Goal: Book appointment/travel/reservation

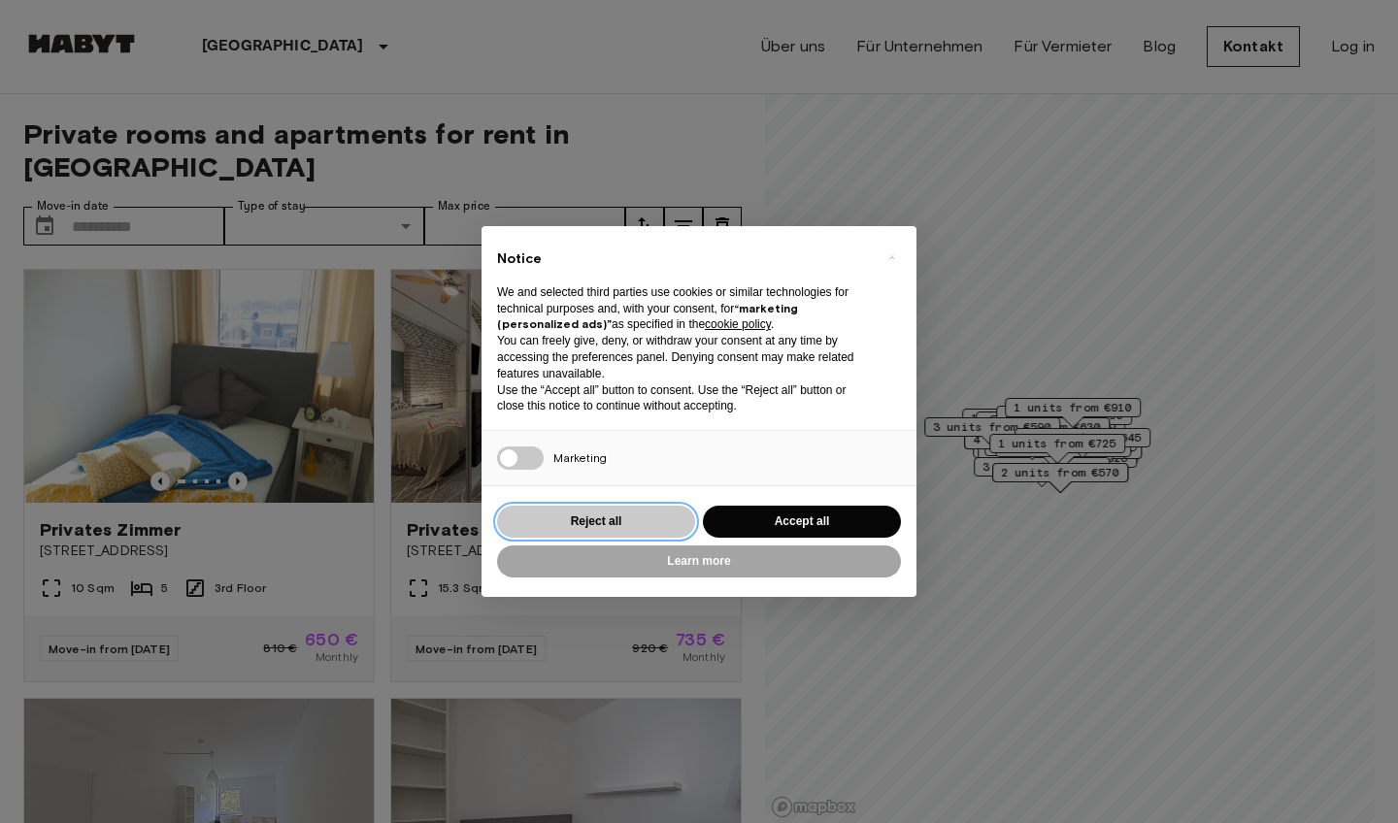
click at [646, 516] on button "Reject all" at bounding box center [596, 522] width 198 height 32
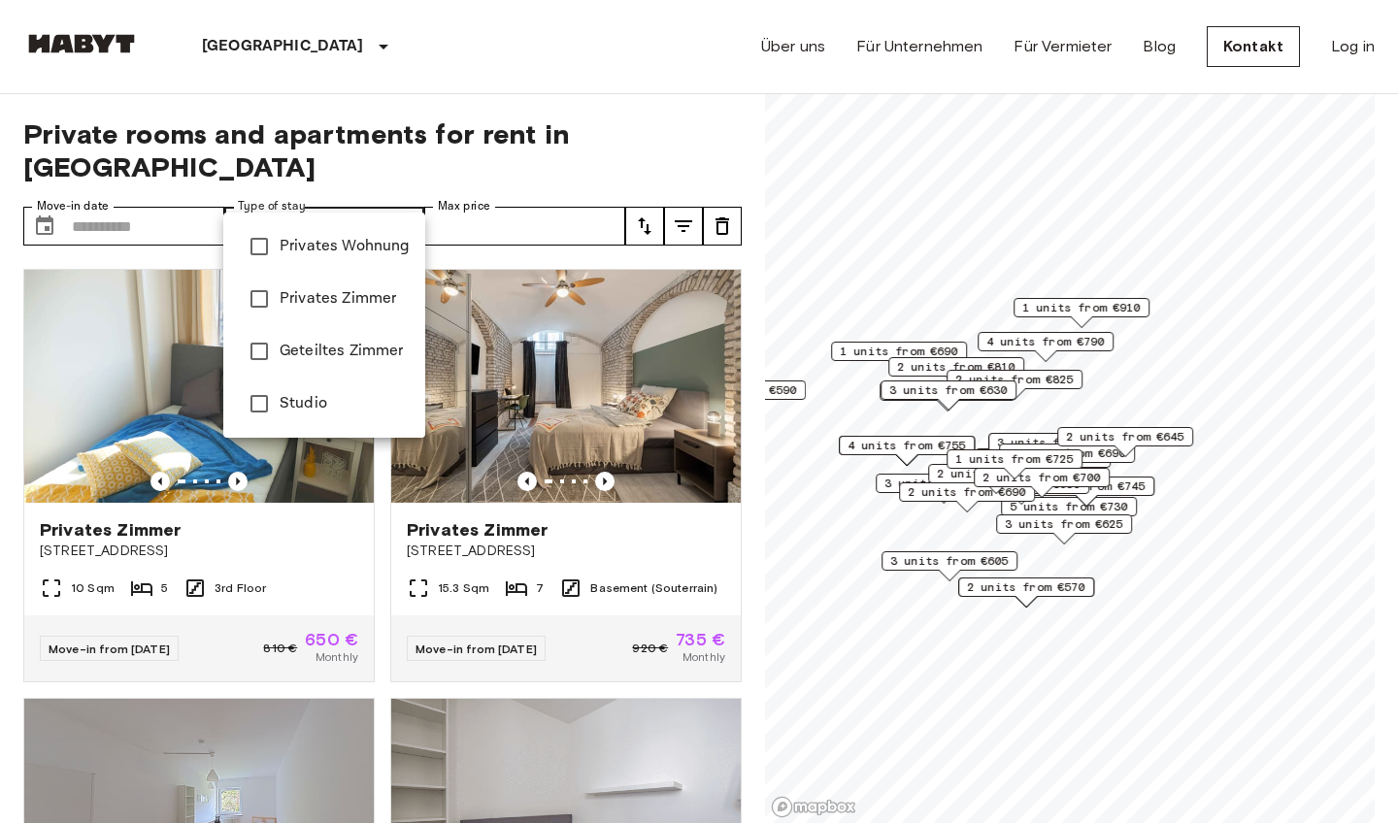
click at [396, 192] on div at bounding box center [699, 411] width 1398 height 823
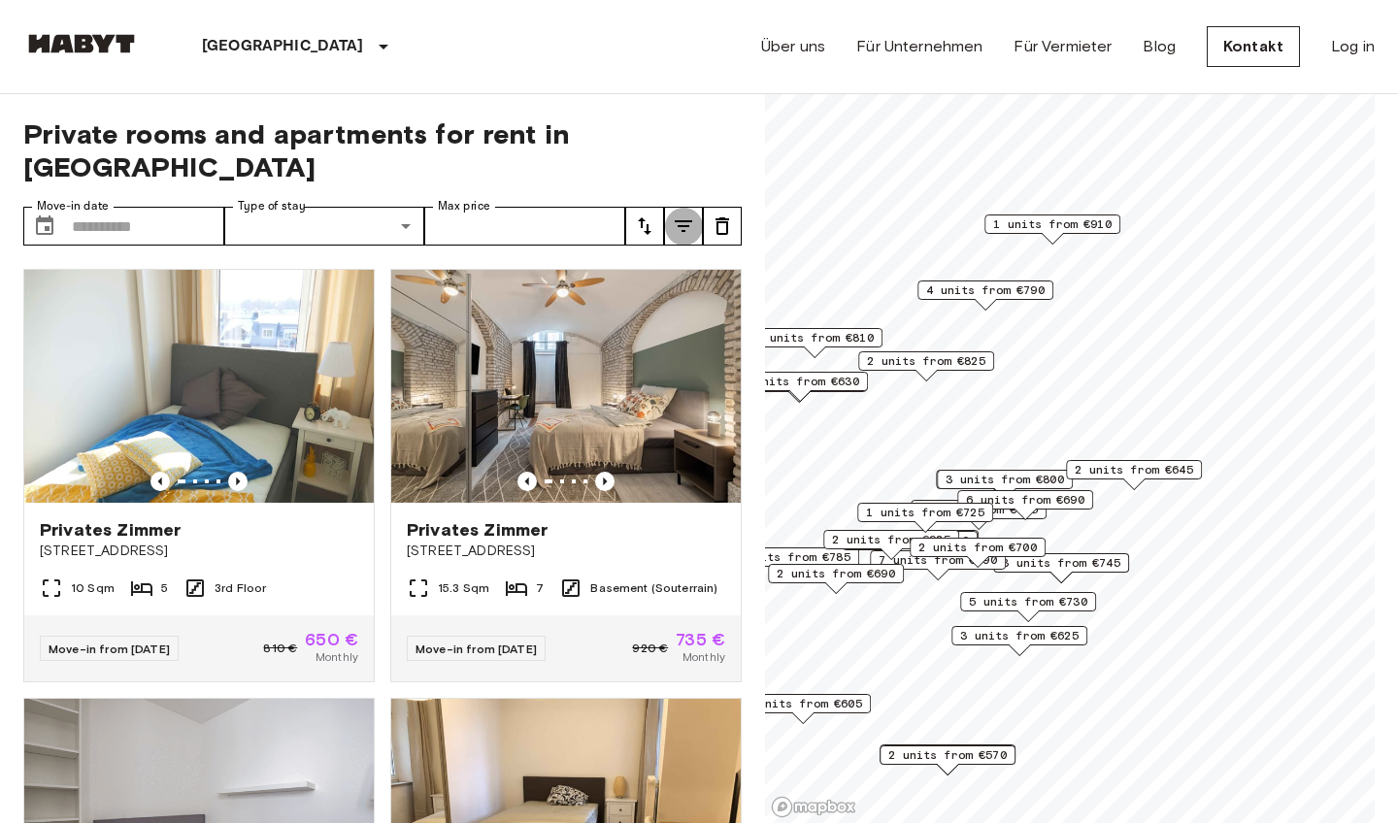
click at [691, 215] on icon "tune" at bounding box center [683, 226] width 23 height 23
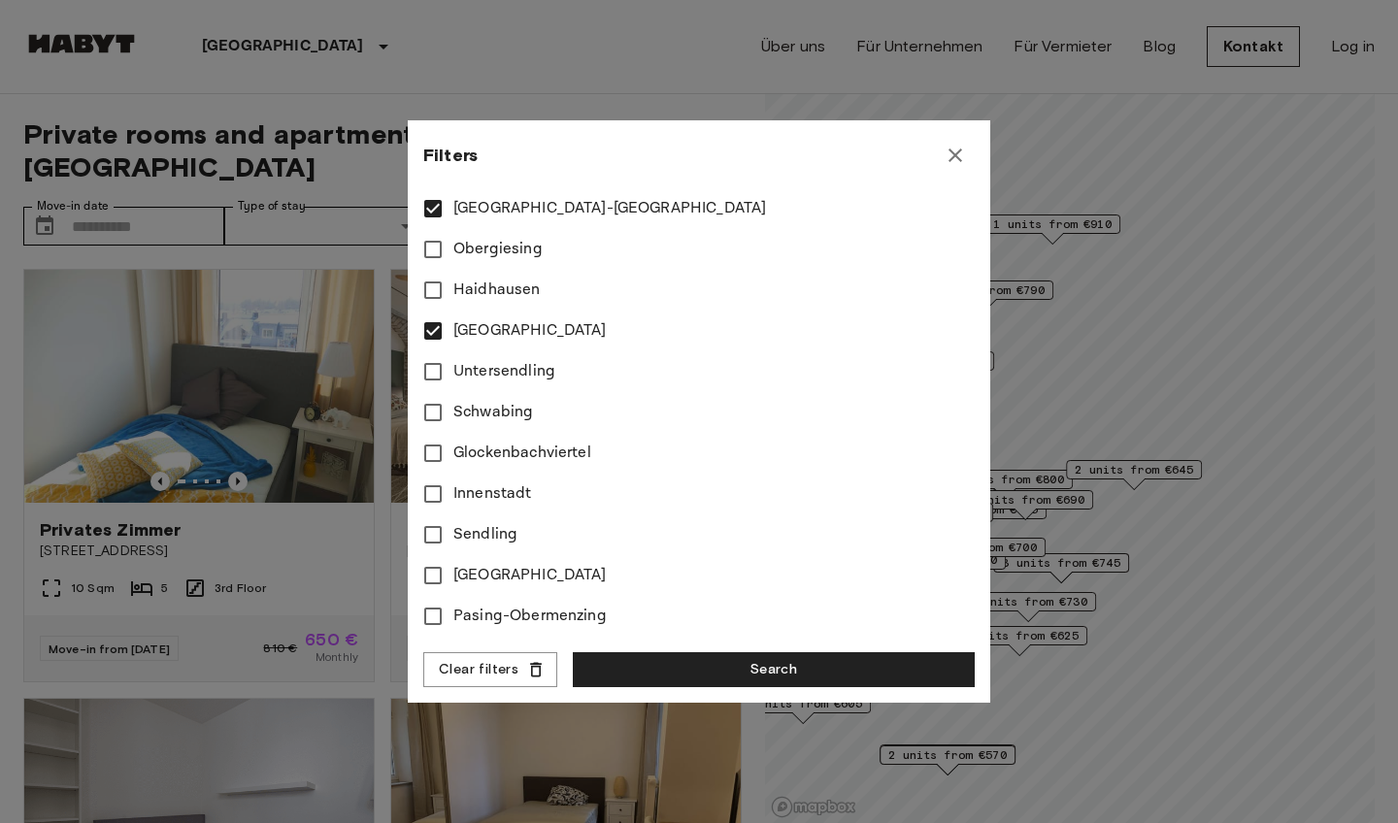
scroll to position [838, 0]
type input "***"
click at [705, 657] on button "Search" at bounding box center [774, 670] width 402 height 36
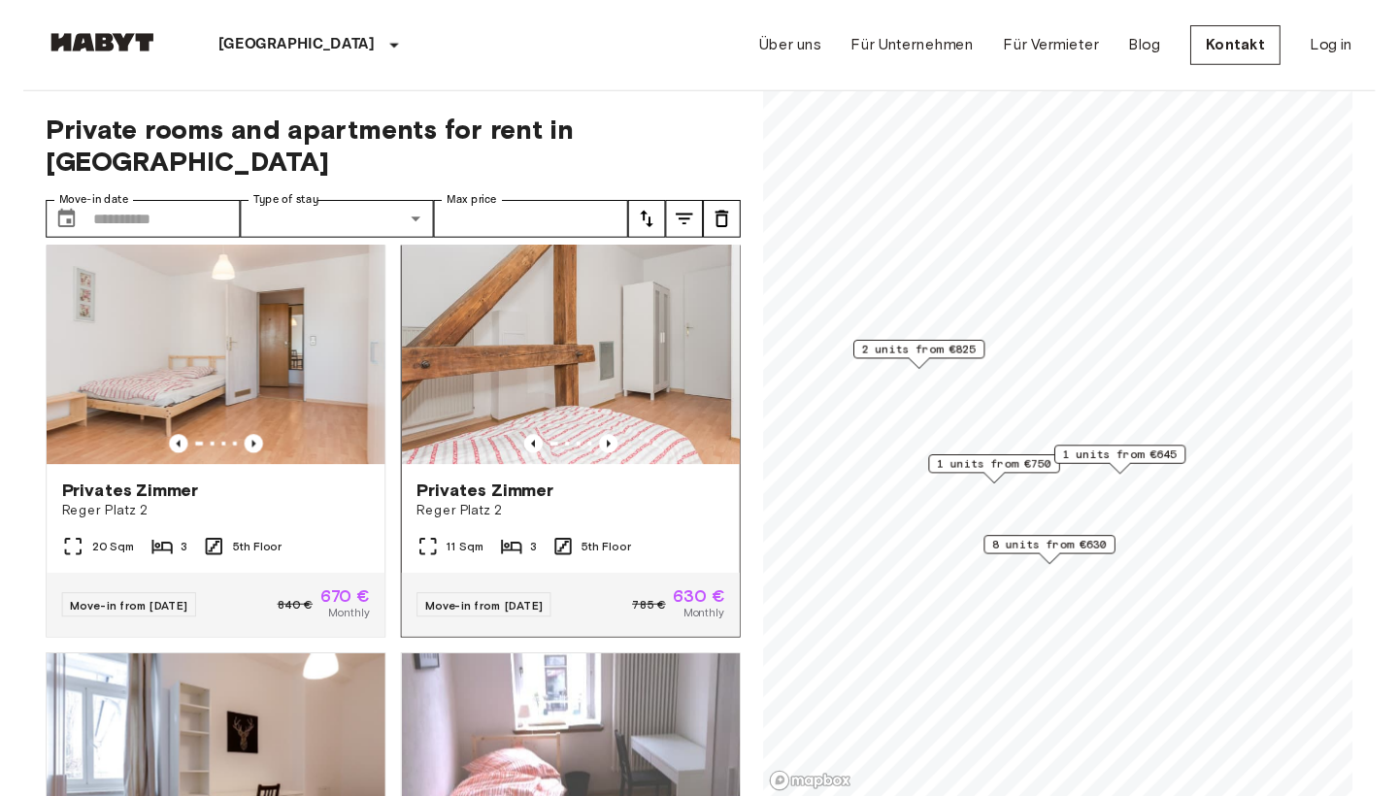
scroll to position [1744, 0]
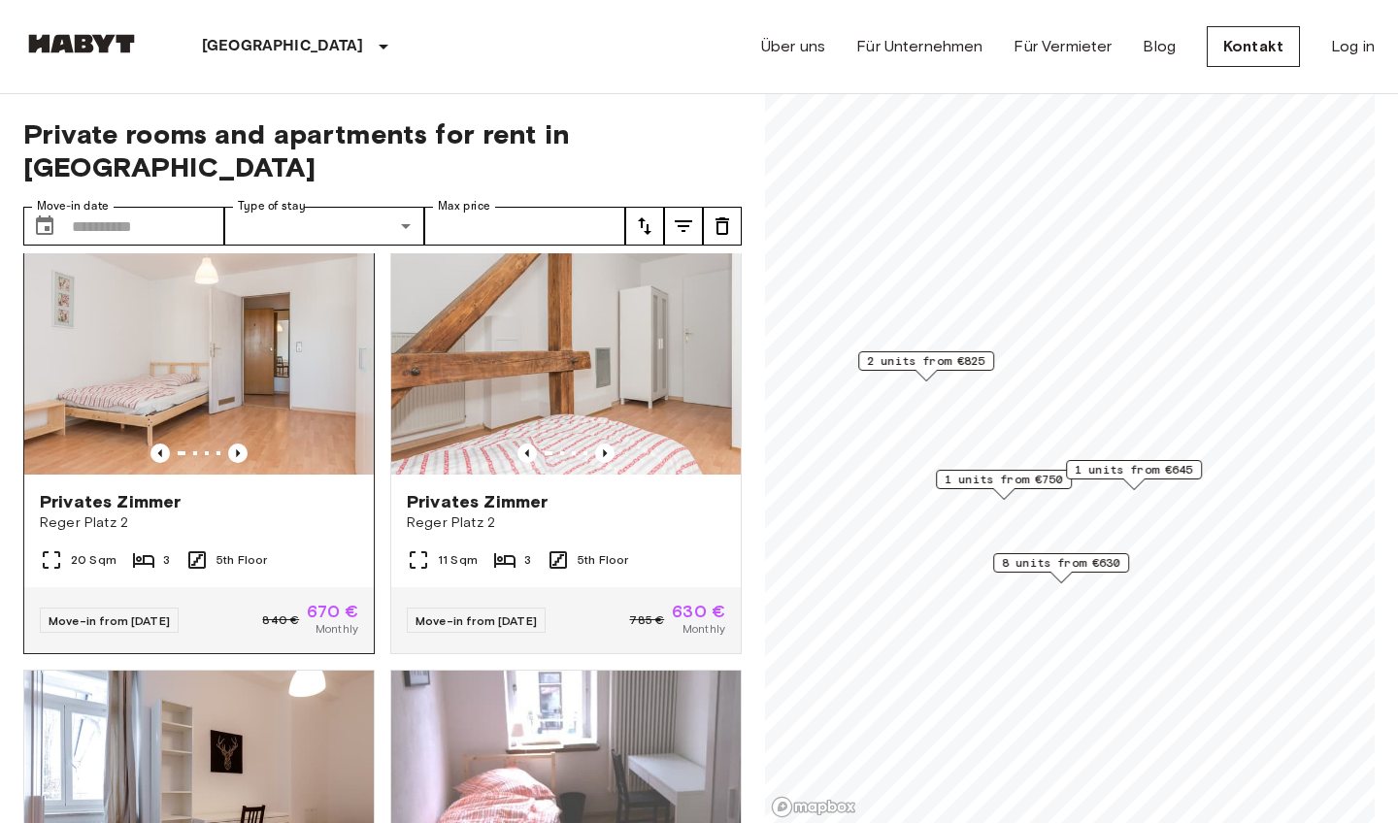
click at [239, 369] on img at bounding box center [198, 358] width 349 height 233
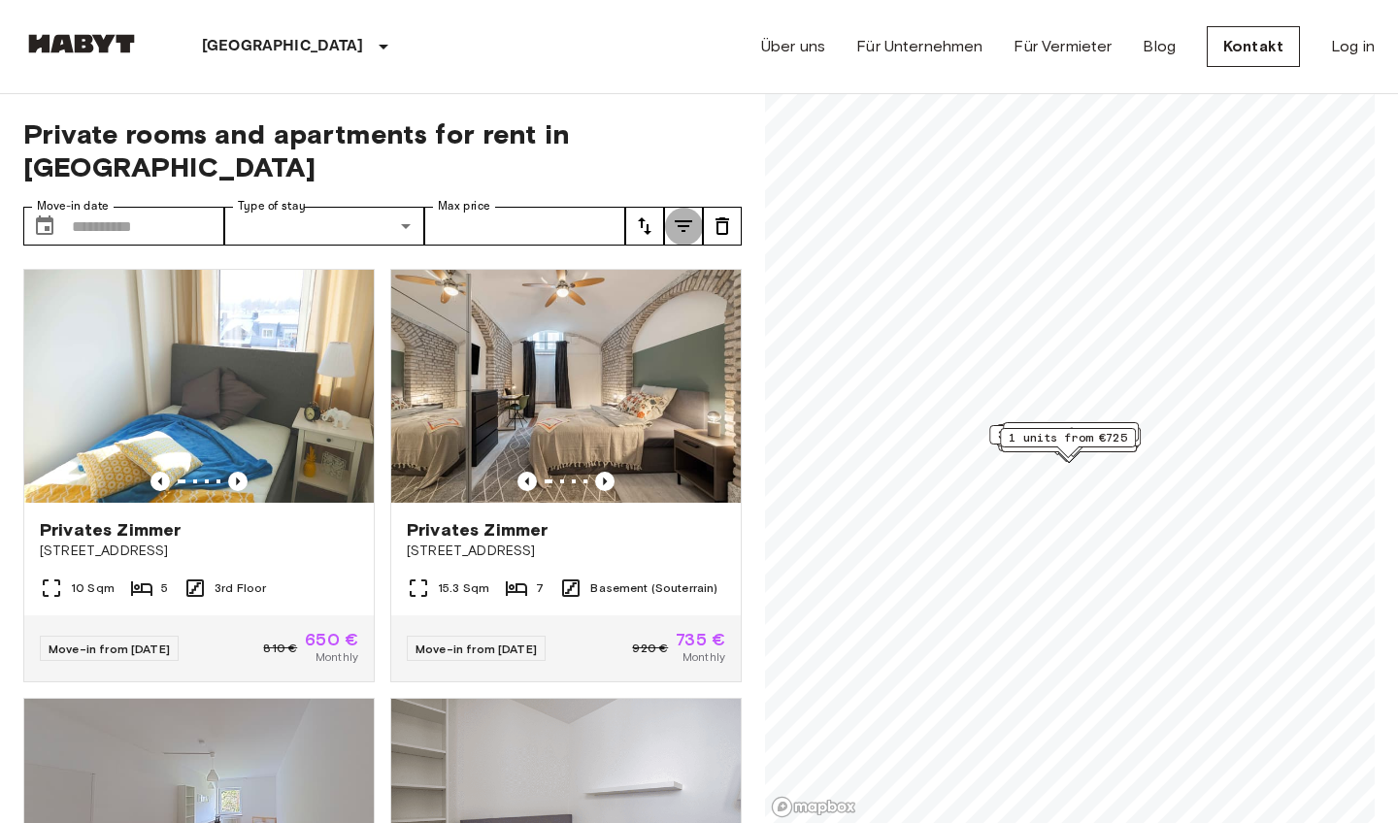
click at [681, 220] on icon "tune" at bounding box center [683, 226] width 17 height 12
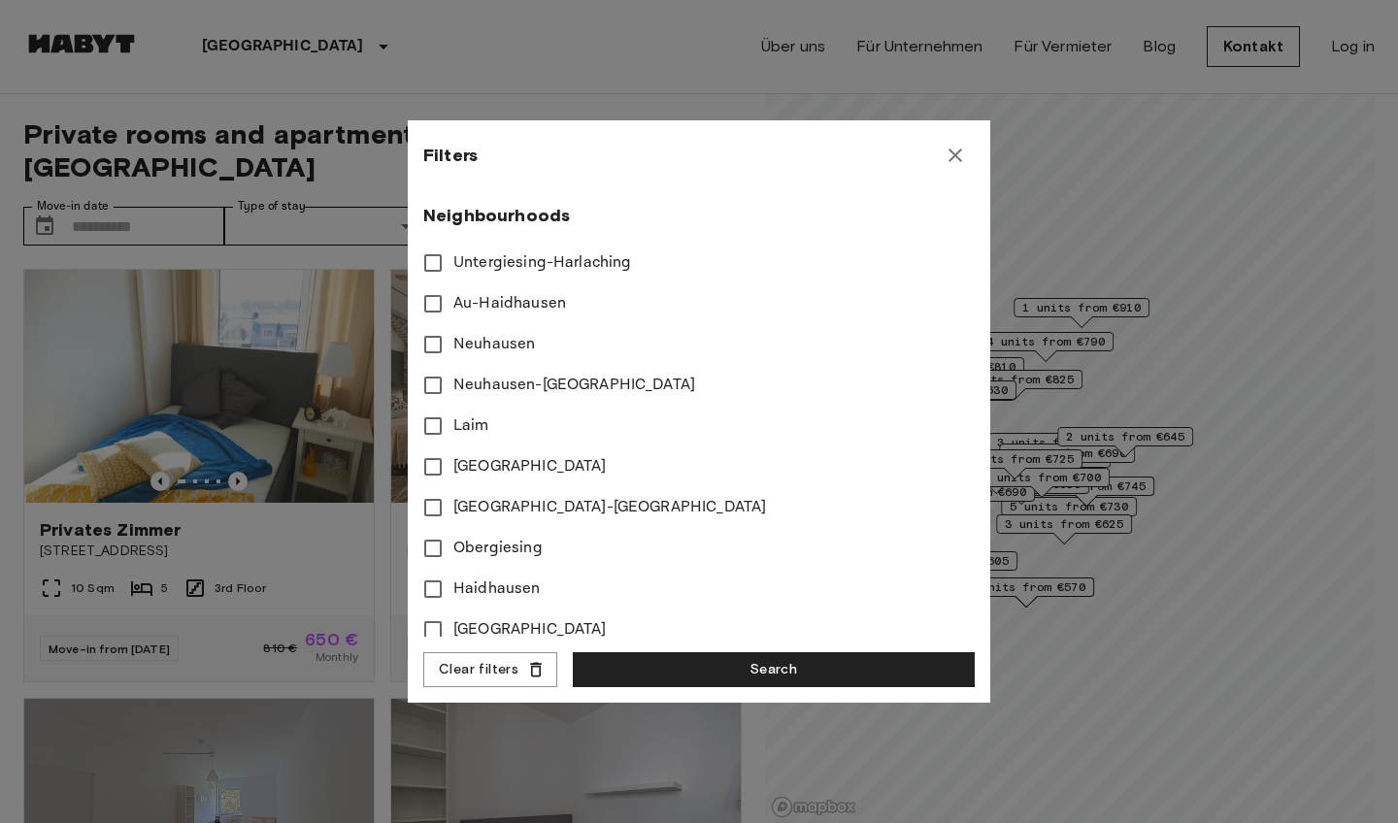
scroll to position [545, 0]
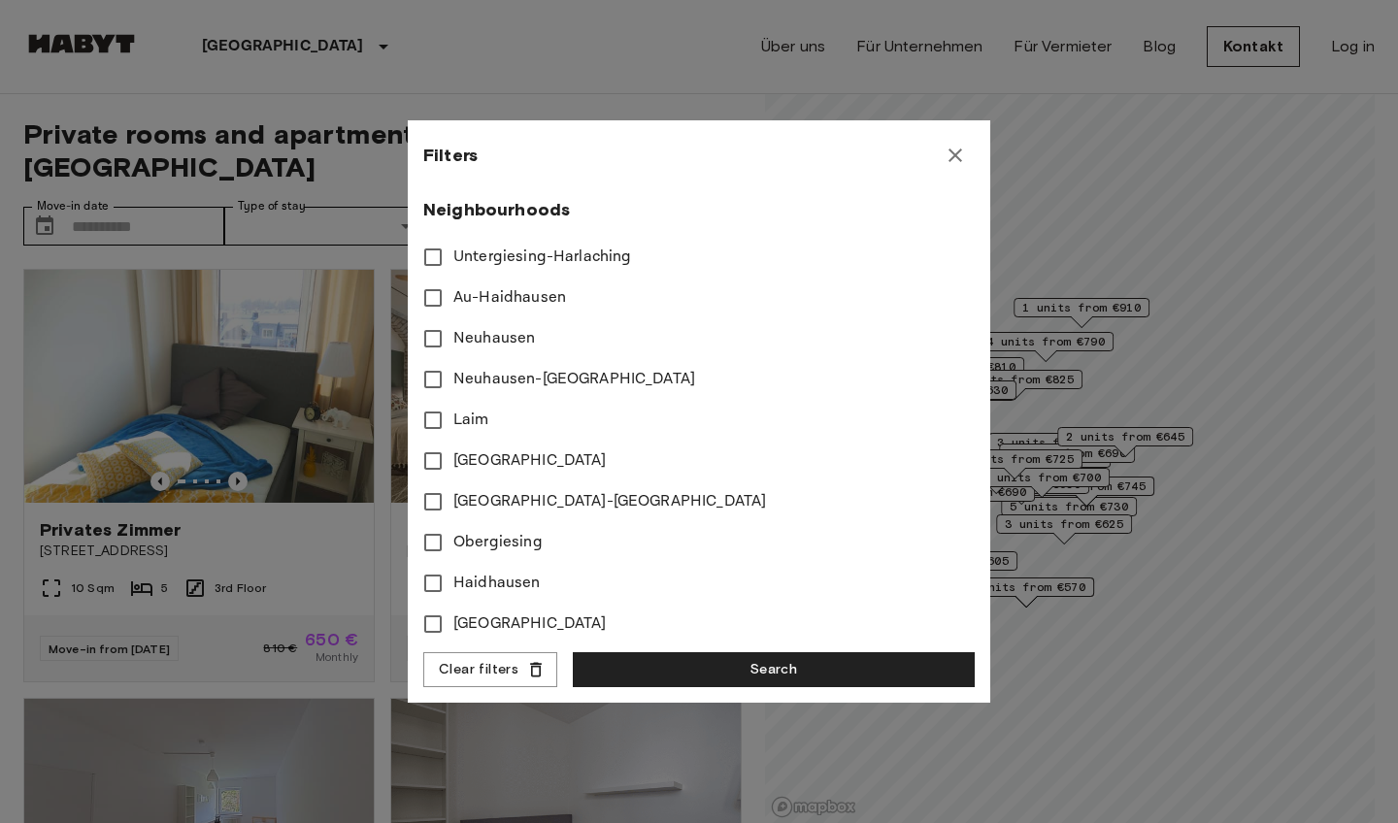
click at [956, 160] on icon "button" at bounding box center [955, 155] width 23 height 23
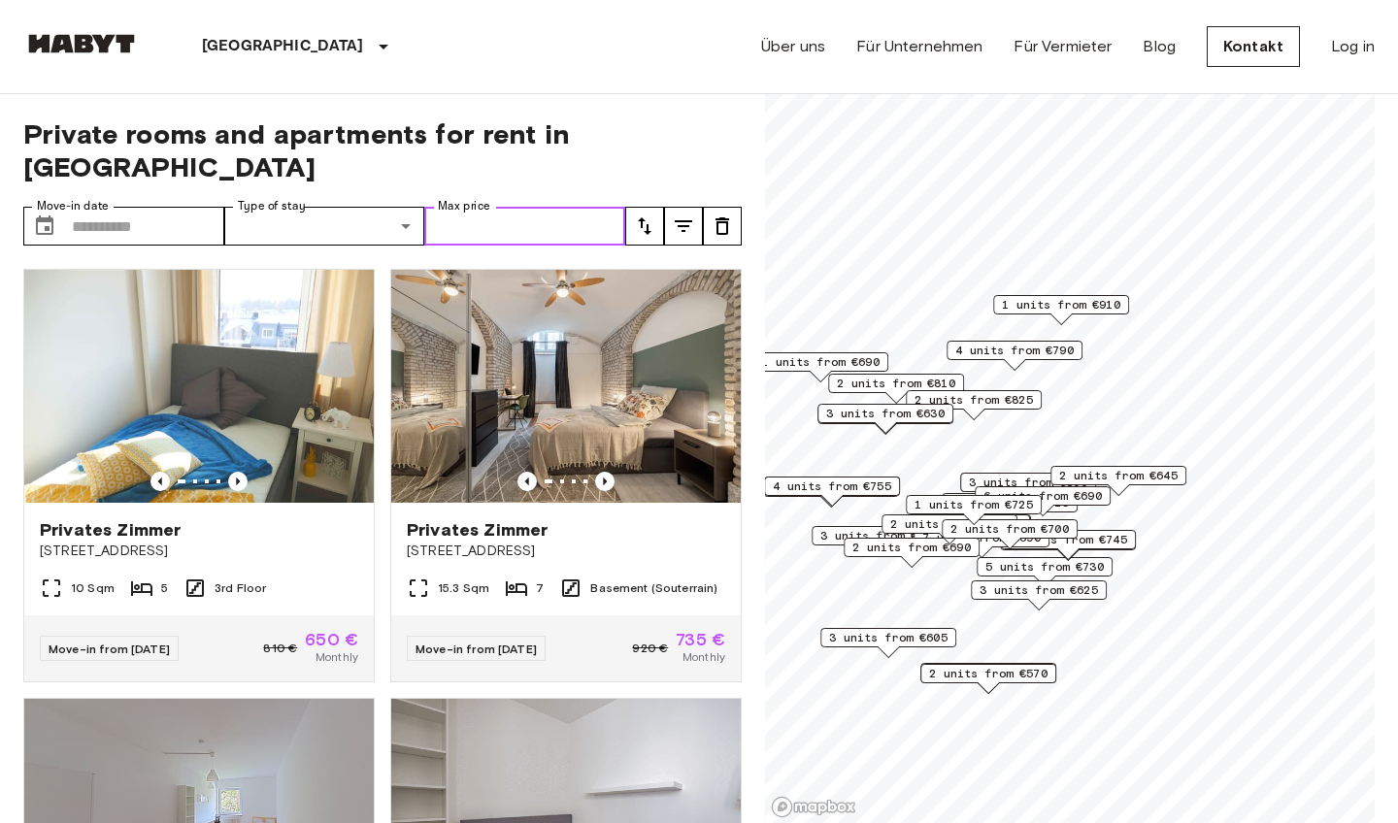
click at [481, 207] on input "Max price" at bounding box center [524, 226] width 201 height 39
type input "***"
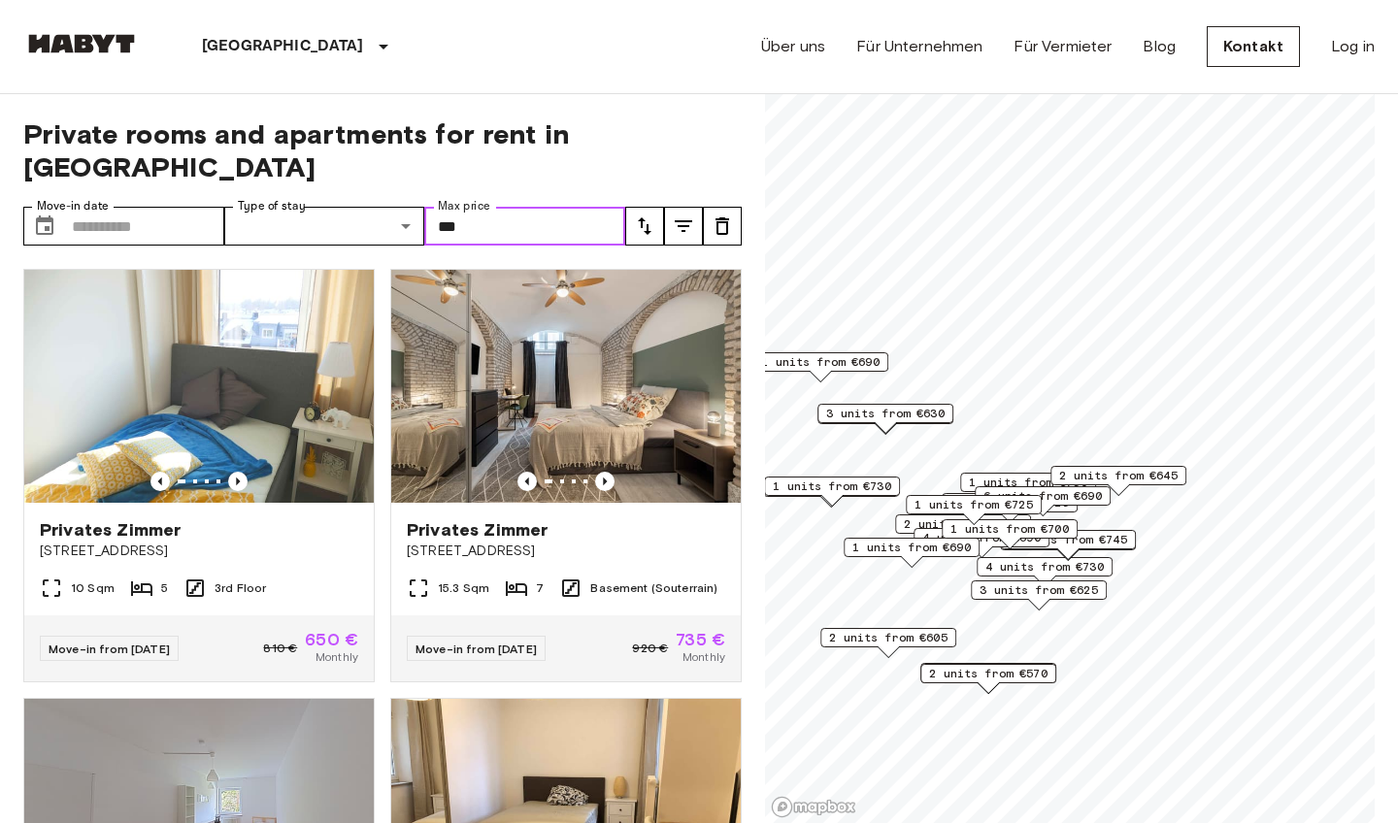
click at [1117, 470] on span "2 units from €645" at bounding box center [1118, 475] width 118 height 17
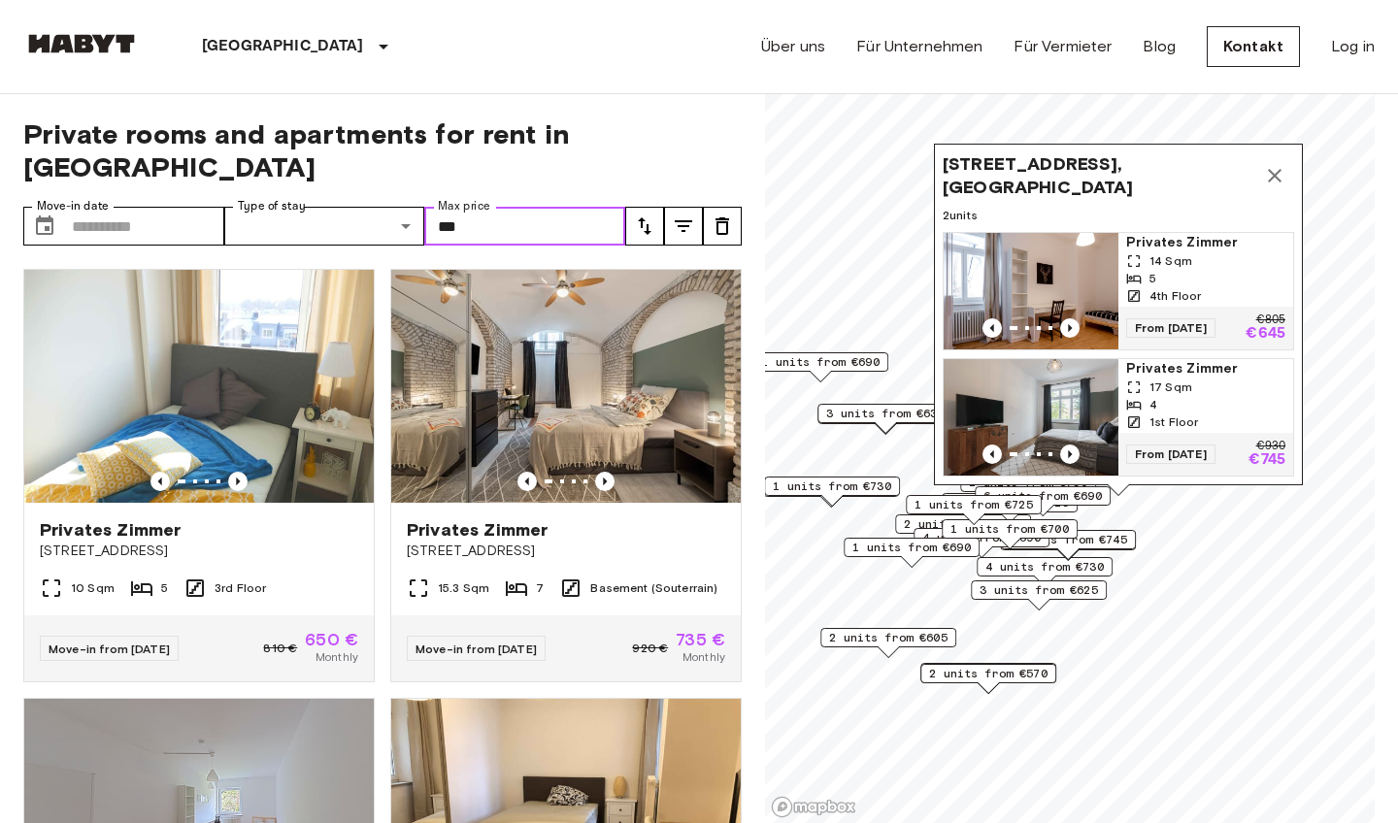
click at [1159, 238] on span "Privates Zimmer" at bounding box center [1205, 242] width 159 height 19
click at [1276, 164] on icon "Map marker" at bounding box center [1274, 175] width 23 height 23
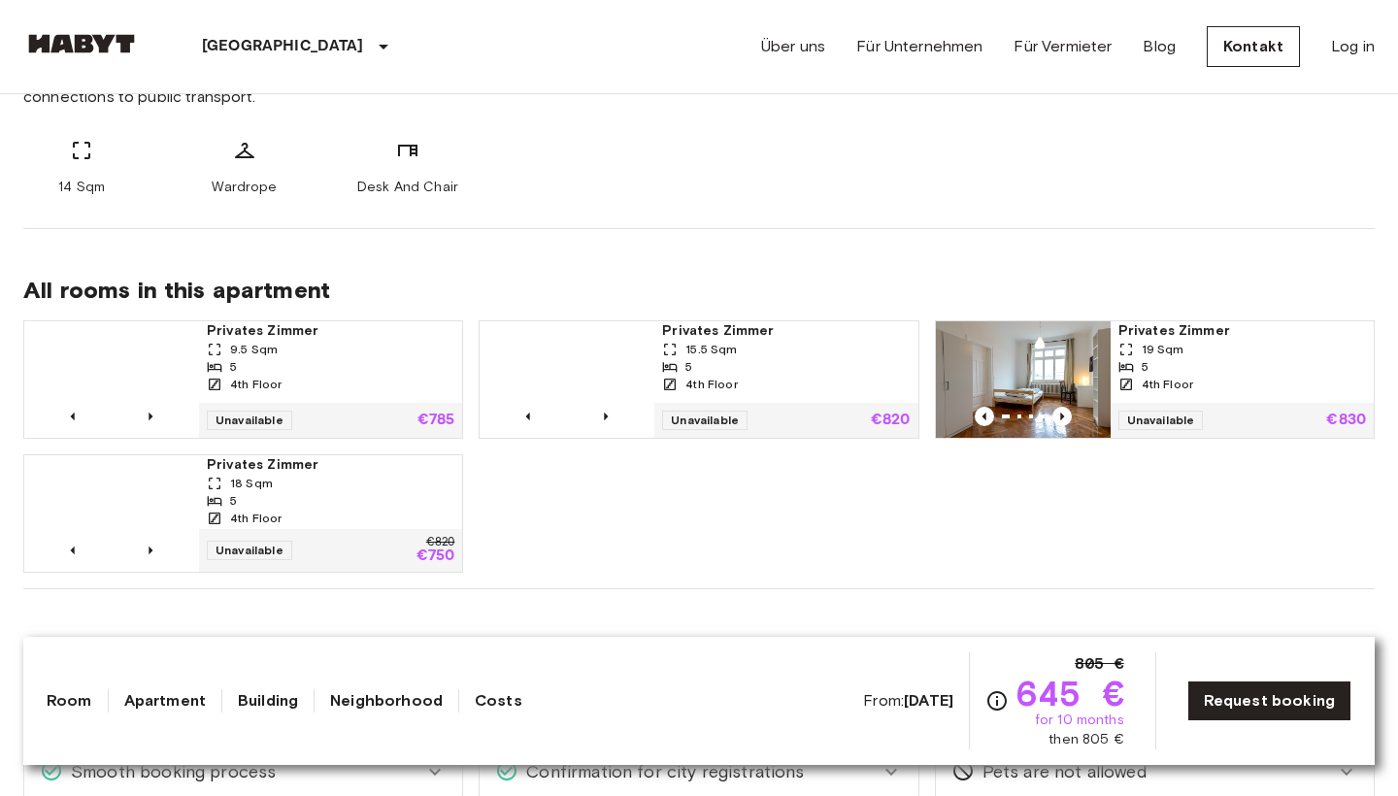
scroll to position [850, 0]
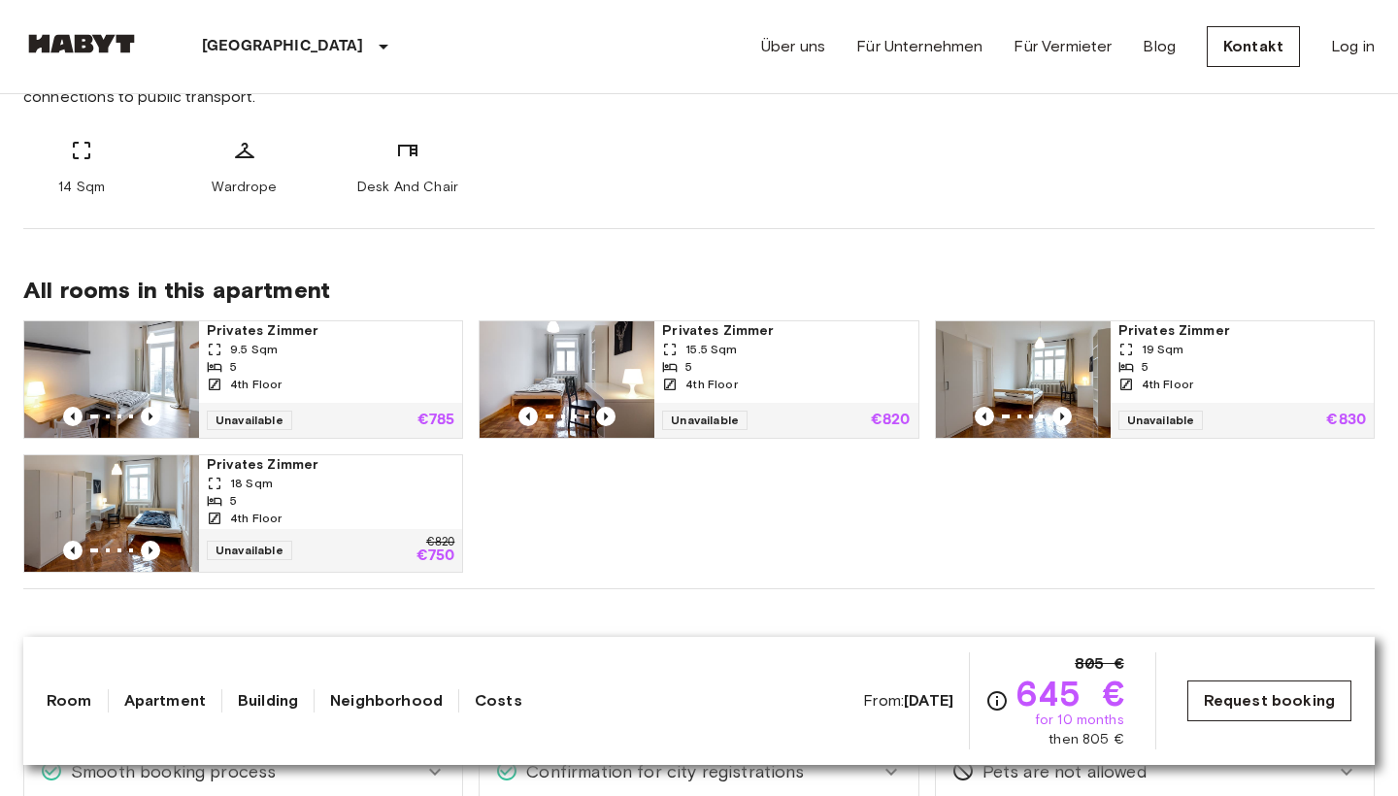
click at [1211, 697] on link "Request booking" at bounding box center [1269, 700] width 164 height 41
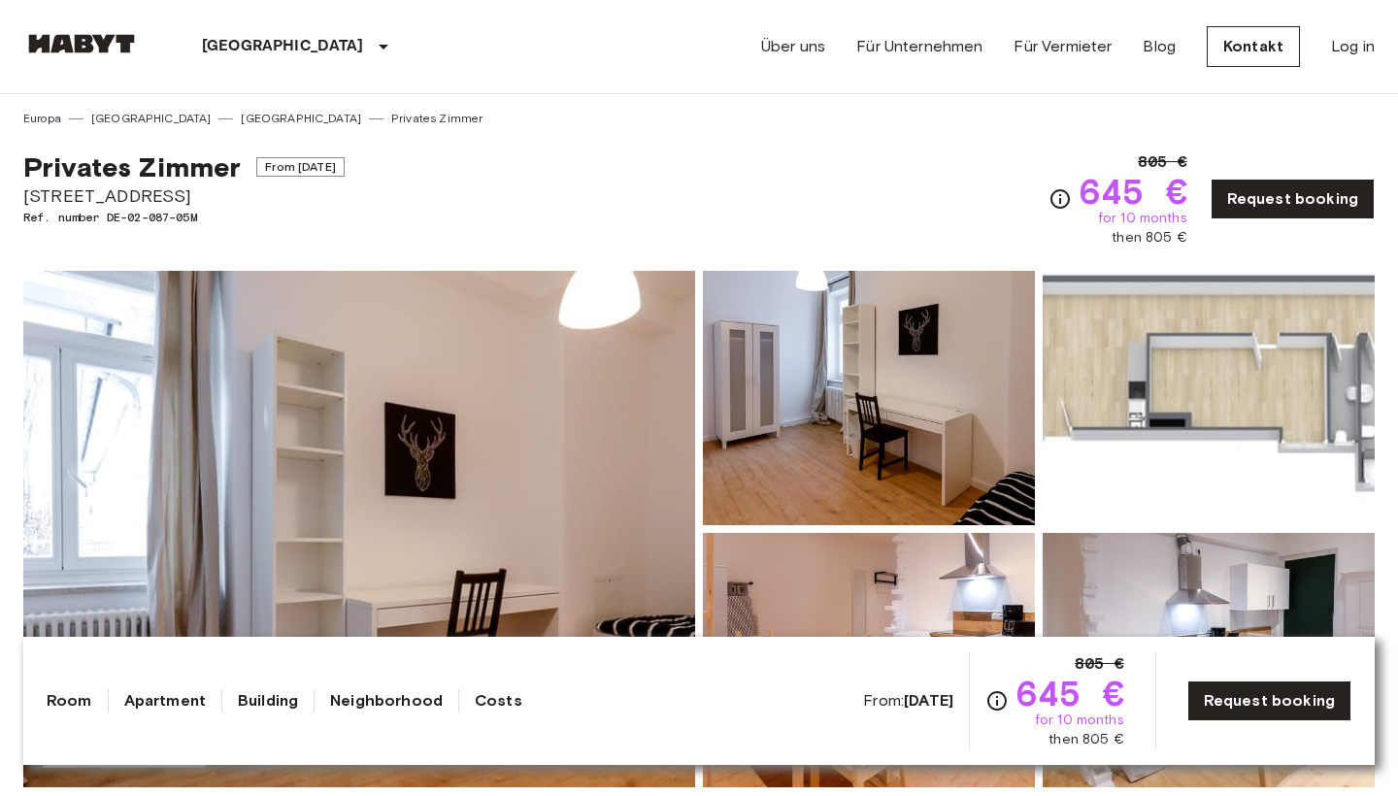
scroll to position [0, 0]
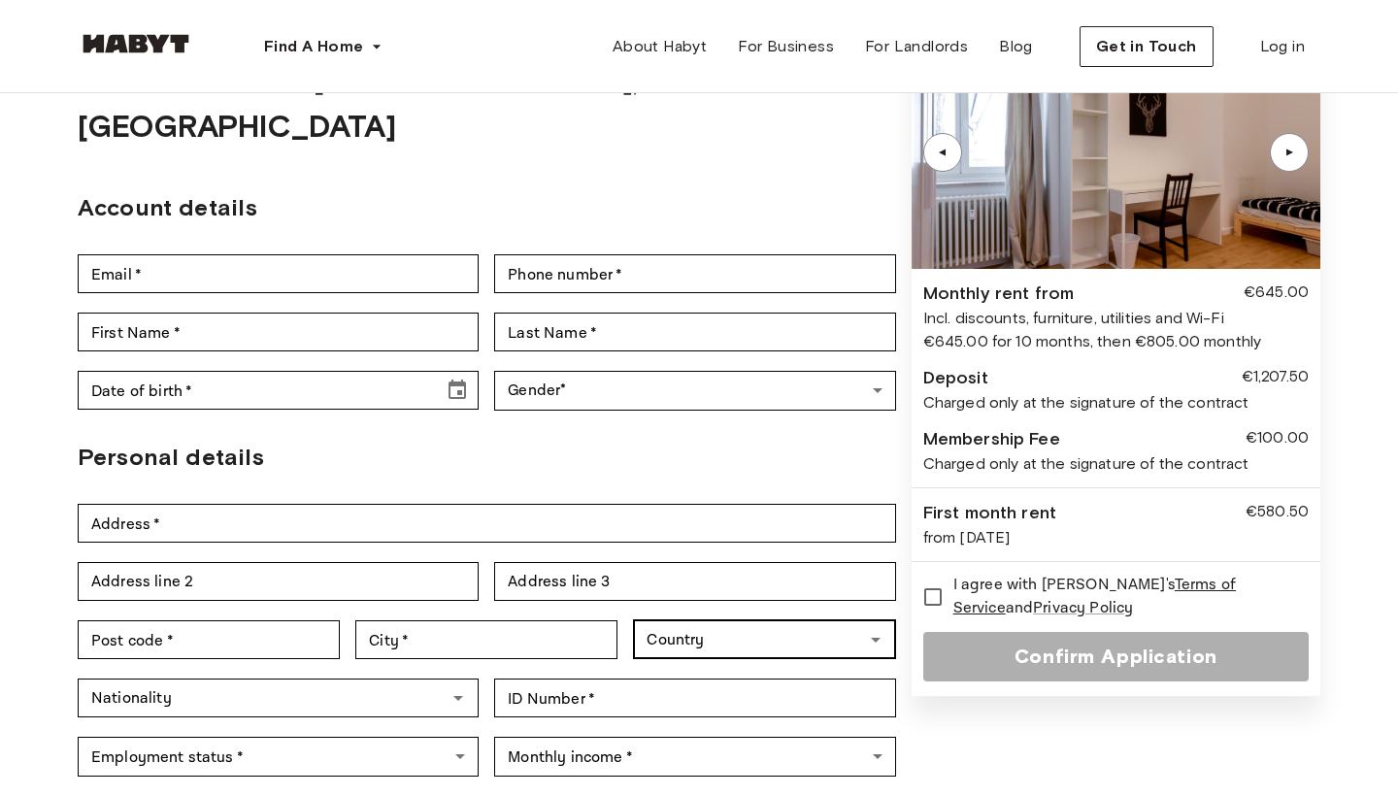
scroll to position [113, 0]
